Goal: Ask a question: Seek information or help from site administrators or community

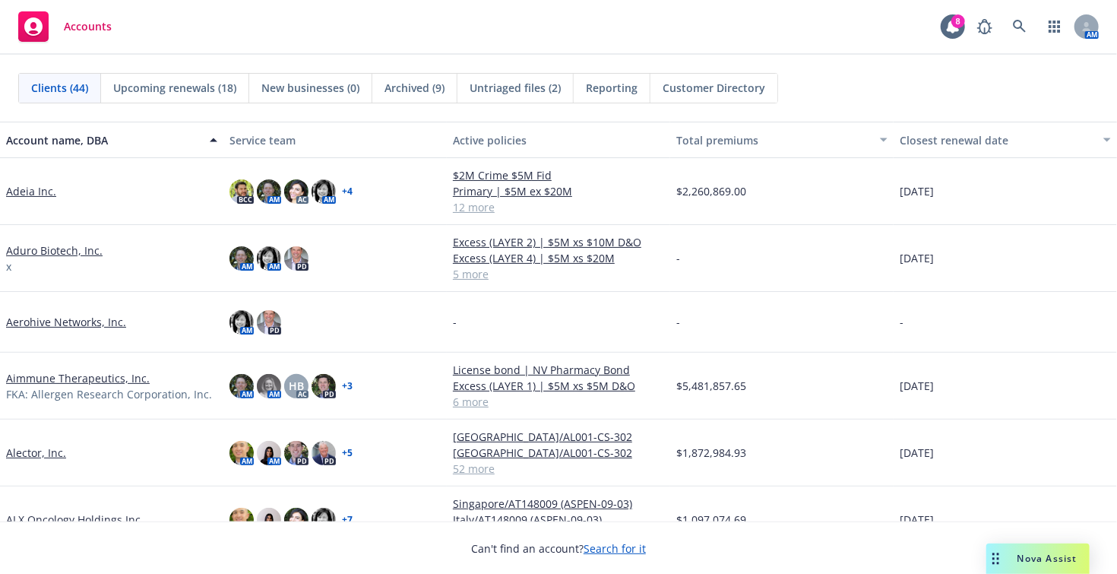
click at [1032, 559] on span "Nova Assist" at bounding box center [1048, 558] width 60 height 13
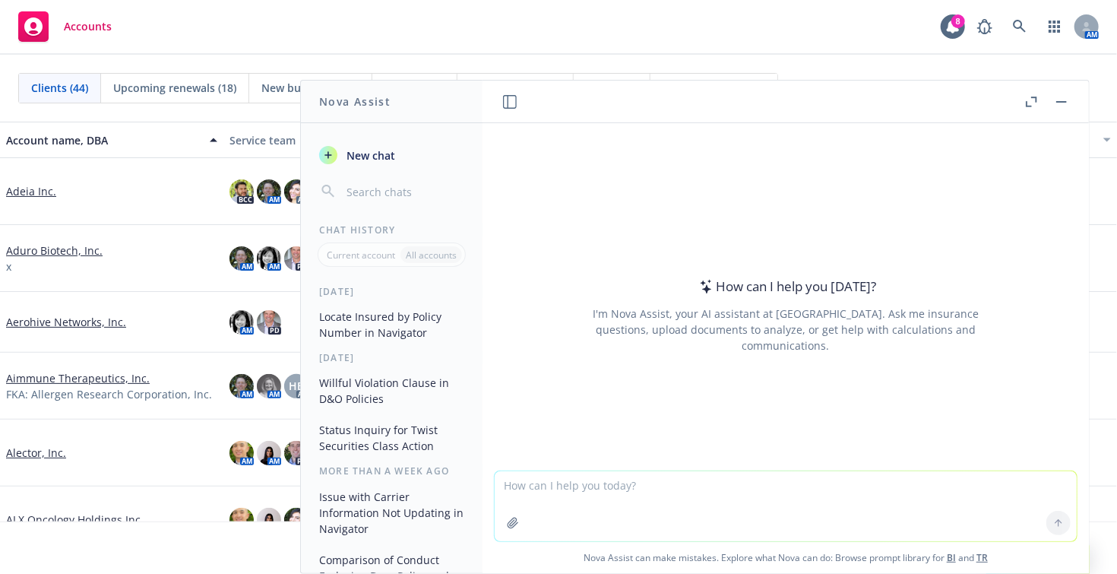
click at [684, 489] on textarea at bounding box center [786, 506] width 582 height 70
type textarea "w"
type textarea "h"
type textarea "list of crime policies"
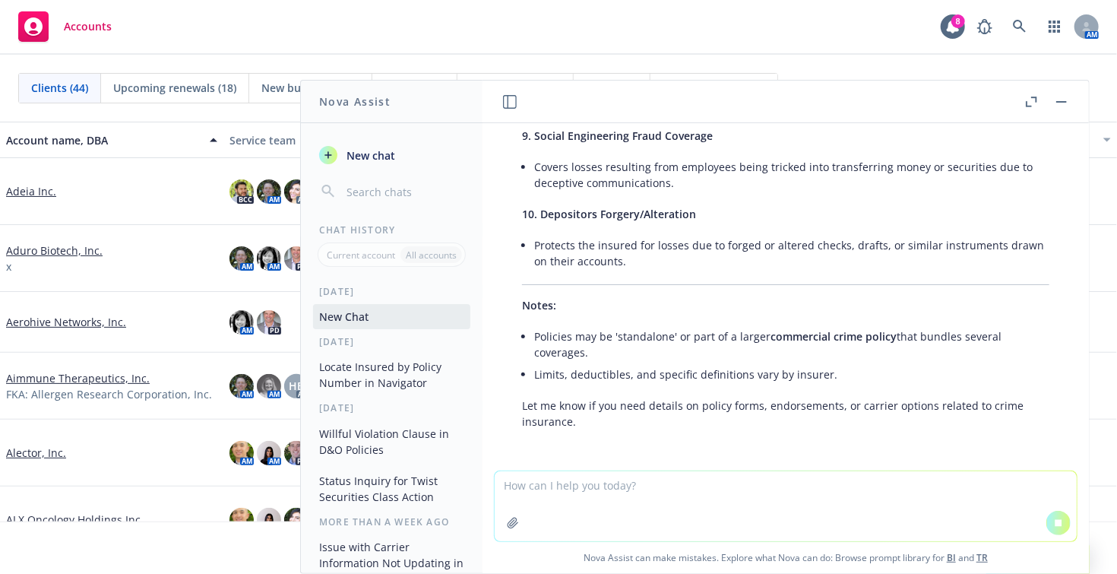
scroll to position [739, 0]
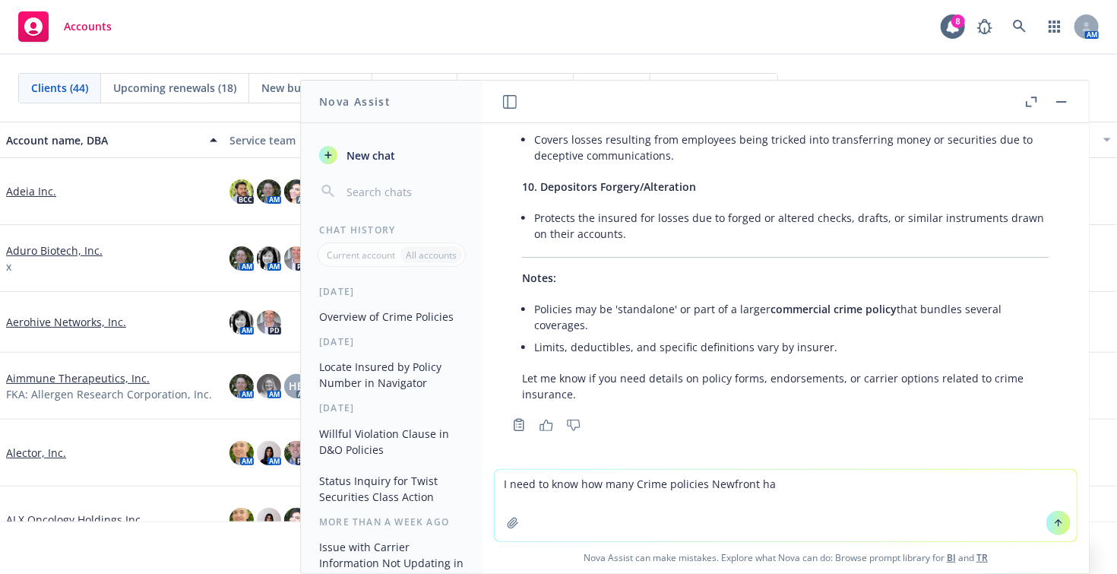
type textarea "I need to know how many Crime policies Newfront has"
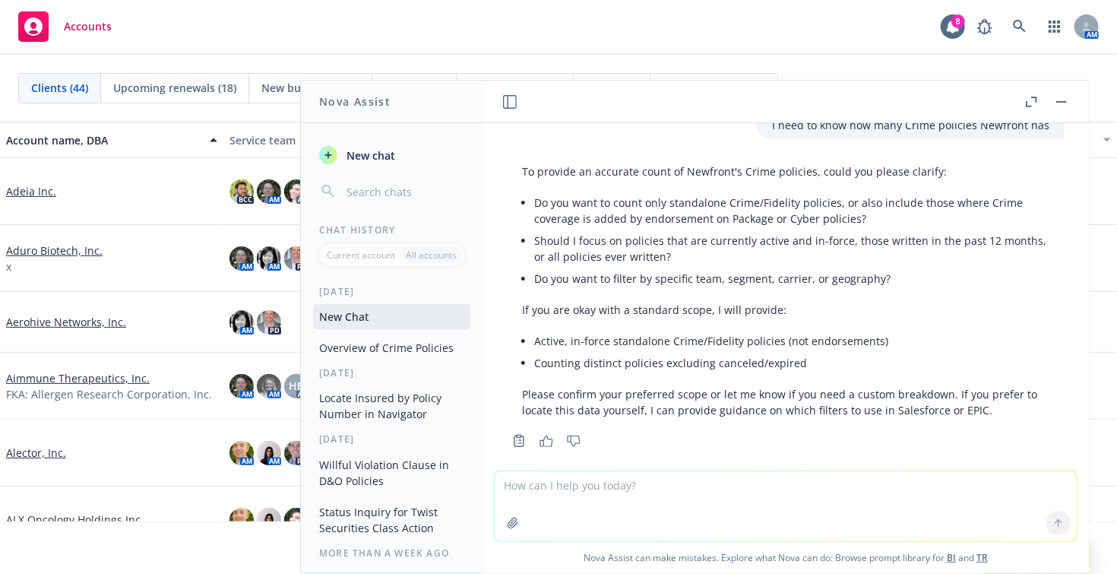
scroll to position [1097, 0]
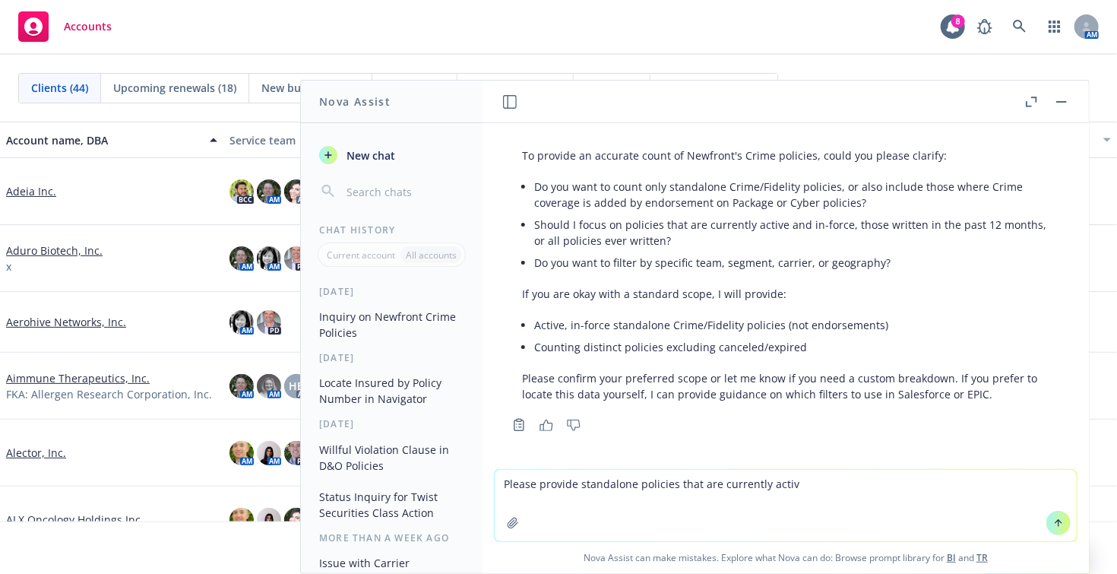
type textarea "Please provide standalone policies that are currently active"
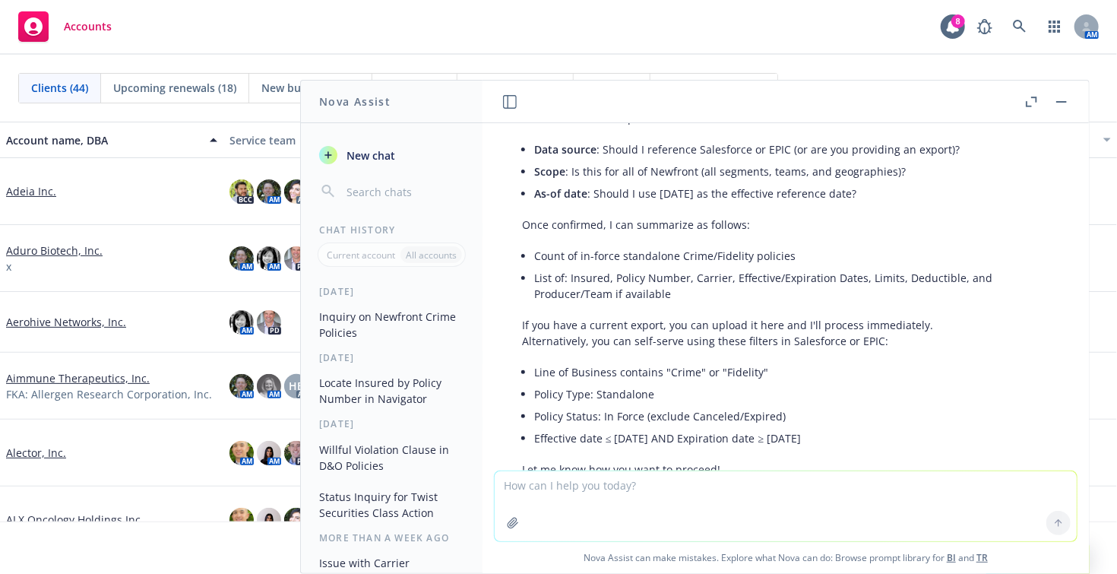
scroll to position [1585, 0]
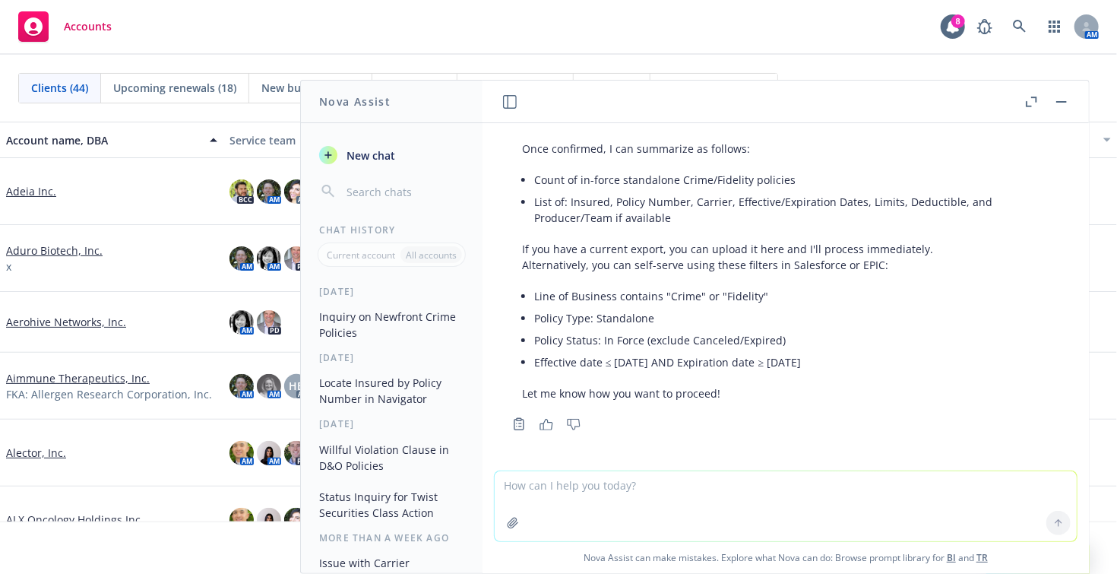
drag, startPoint x: 594, startPoint y: 487, endPoint x: 608, endPoint y: 487, distance: 13.7
click at [596, 487] on textarea at bounding box center [786, 506] width 582 height 70
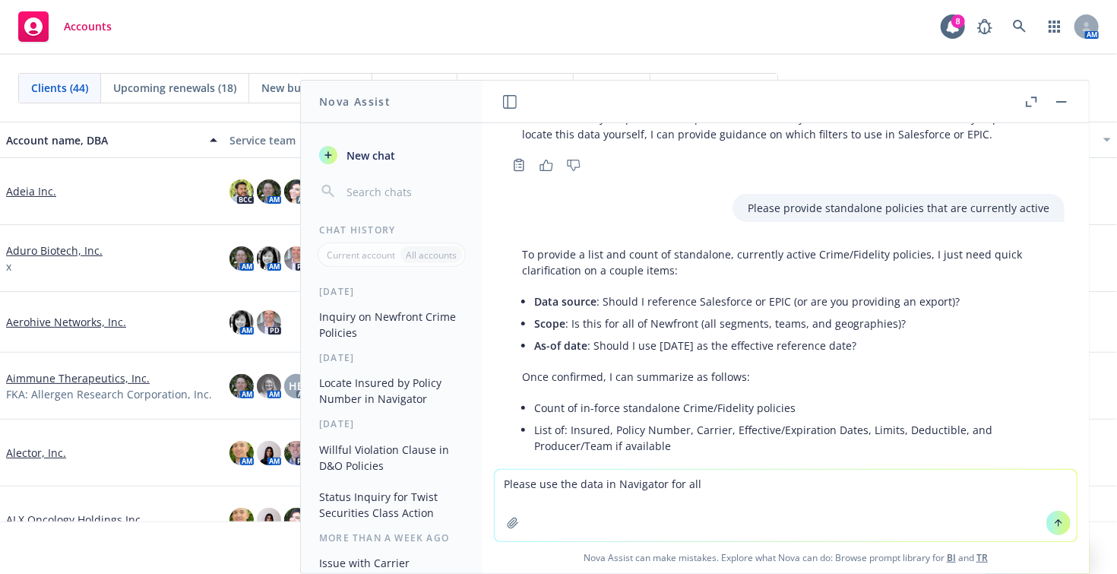
scroll to position [1587, 0]
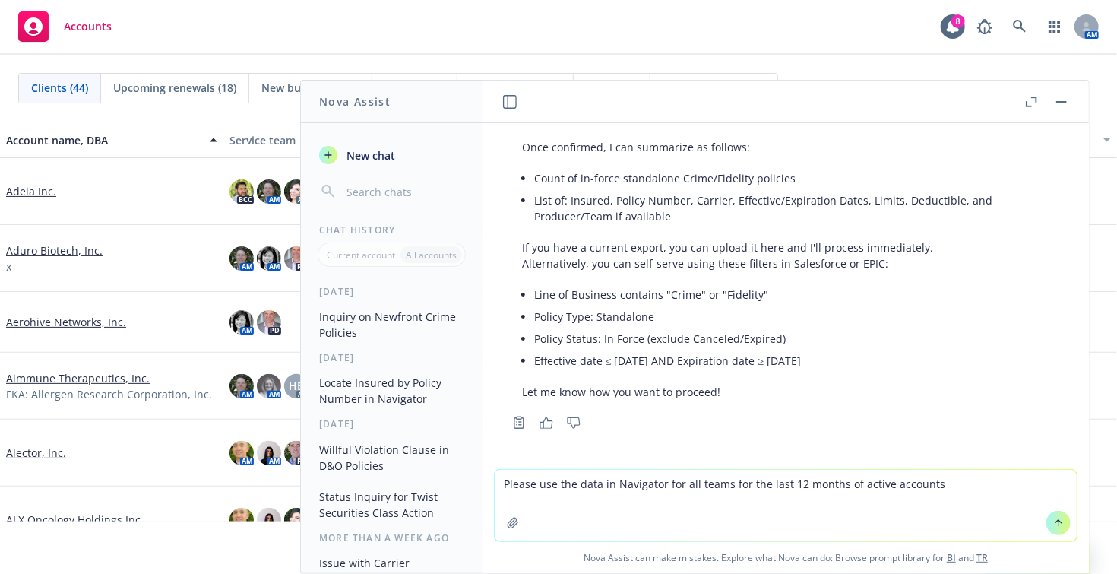
type textarea "Please use the data in Navigator for all teams for the last 12 months of active…"
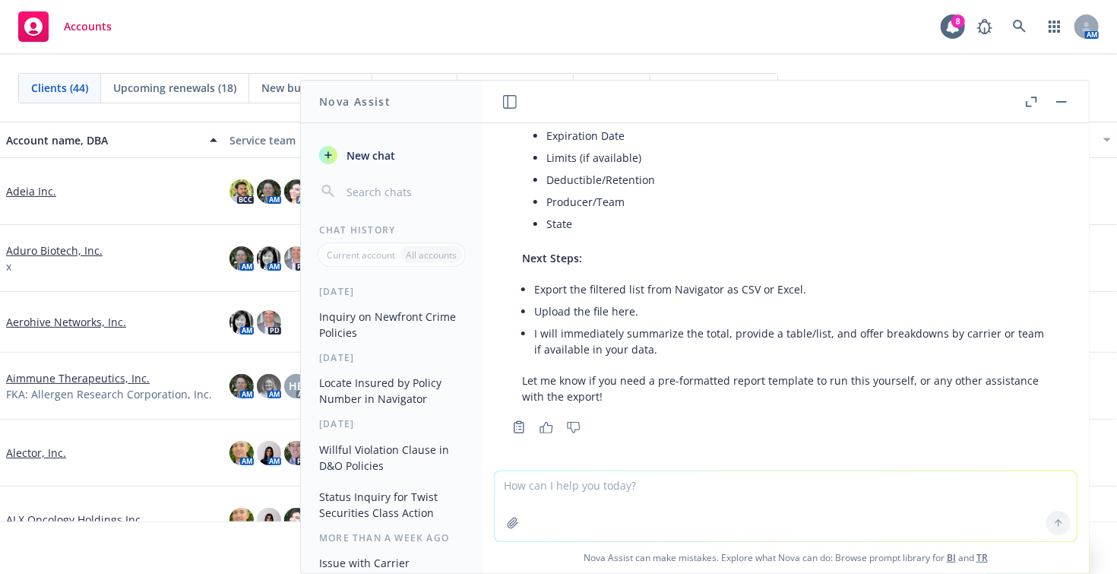
scroll to position [2347, 0]
click at [1059, 101] on rect "button" at bounding box center [1061, 102] width 11 height 2
